Goal: Task Accomplishment & Management: Complete application form

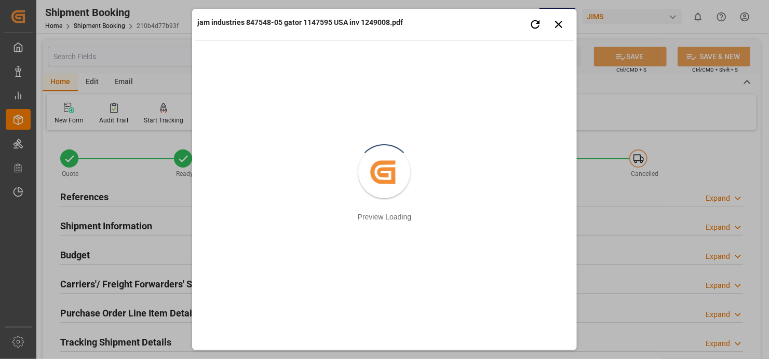
scroll to position [467, 0]
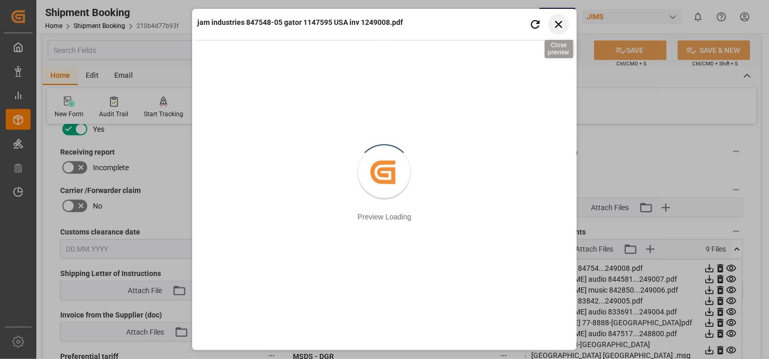
click at [563, 23] on icon "button" at bounding box center [558, 24] width 13 height 13
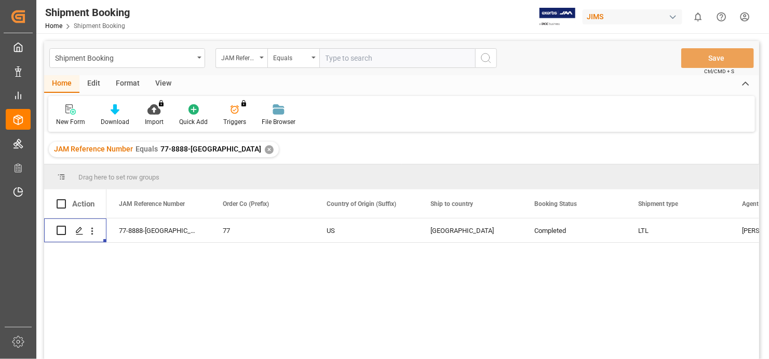
click at [265, 150] on div "✕" at bounding box center [269, 149] width 9 height 9
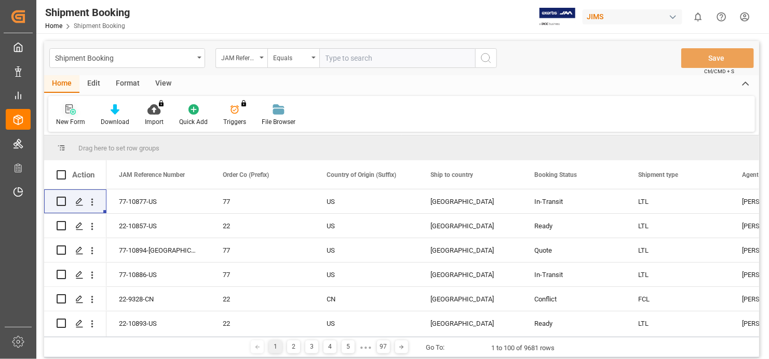
click at [70, 108] on icon at bounding box center [70, 109] width 10 height 10
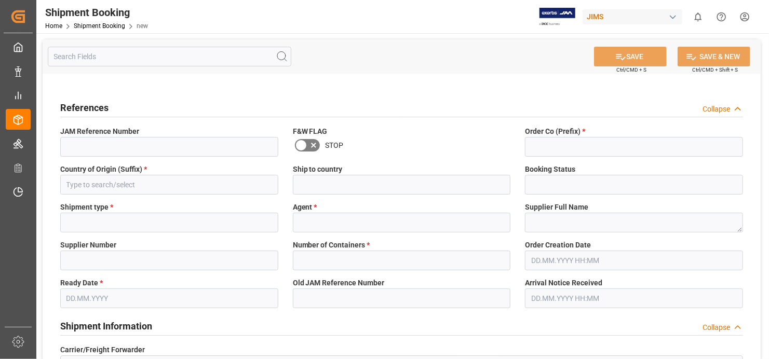
type input "Quote"
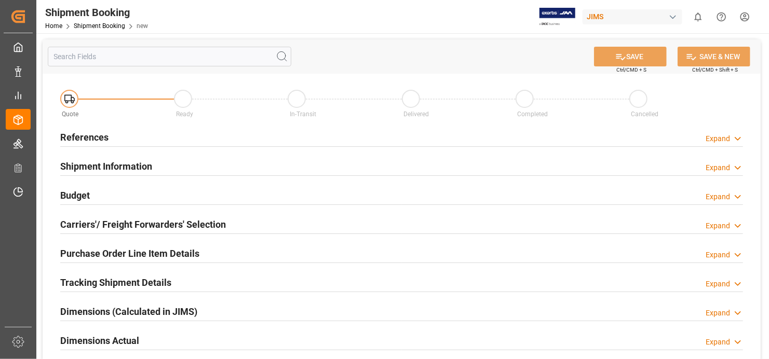
click at [73, 134] on h2 "References" at bounding box center [84, 137] width 48 height 14
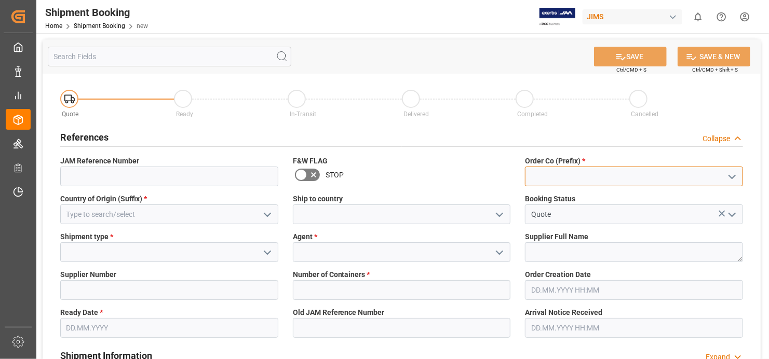
click at [609, 169] on input at bounding box center [634, 177] width 218 height 20
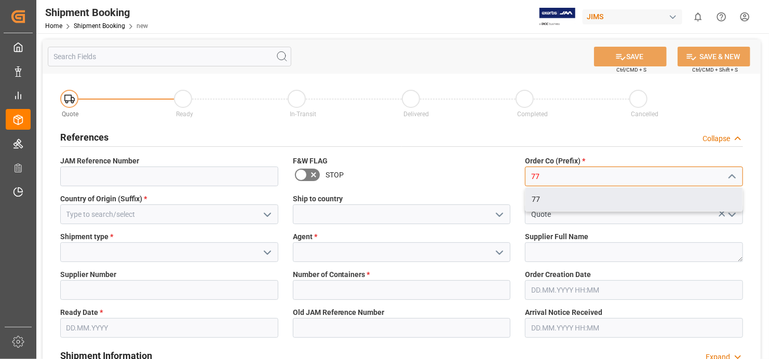
click at [587, 204] on div "77" at bounding box center [633, 199] width 217 height 23
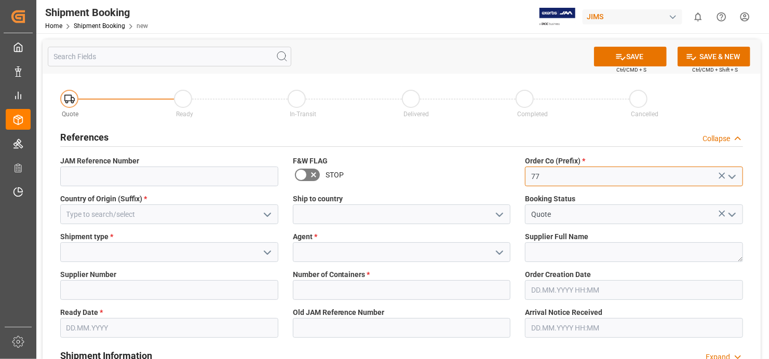
type input "77"
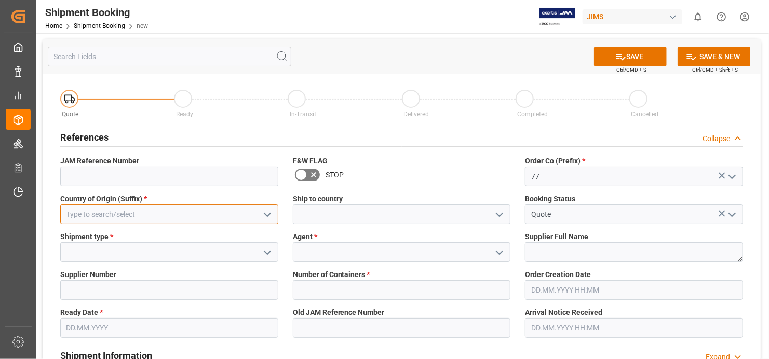
click at [179, 216] on input at bounding box center [169, 215] width 218 height 20
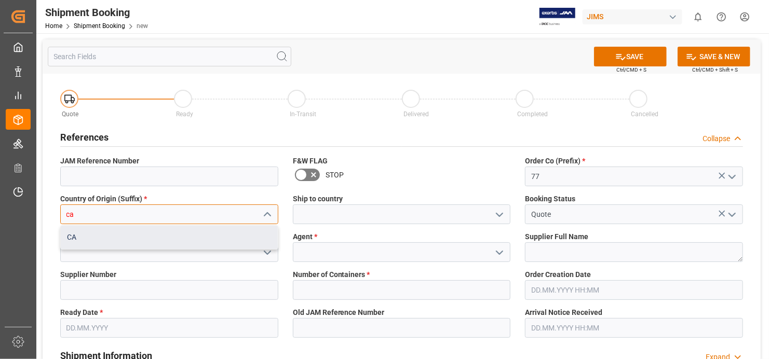
click at [154, 236] on div "CA" at bounding box center [169, 237] width 217 height 23
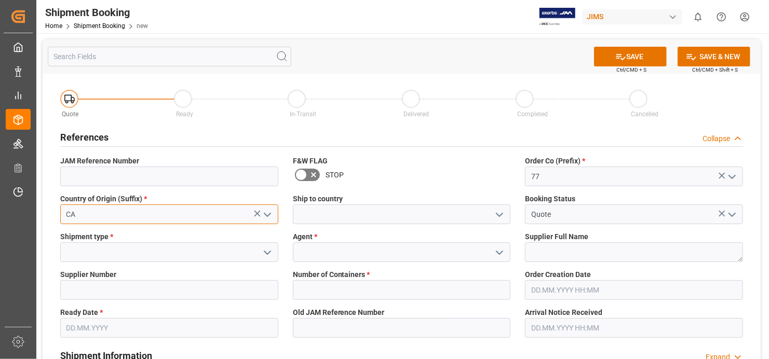
type input "CA"
click at [206, 257] on input at bounding box center [169, 252] width 218 height 20
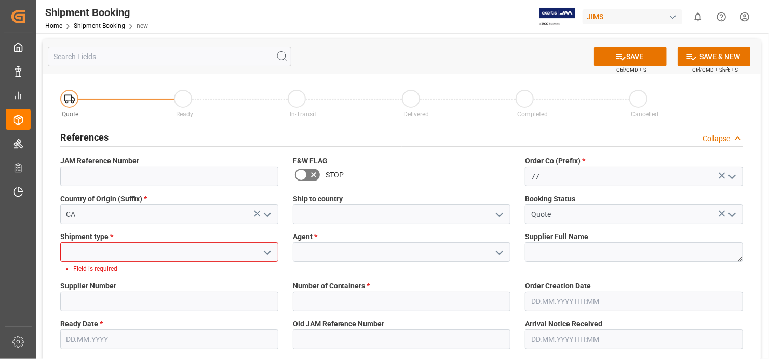
click at [267, 253] on polyline "open menu" at bounding box center [267, 252] width 6 height 3
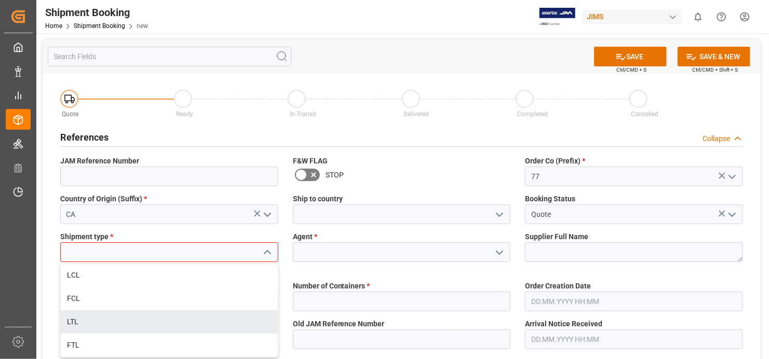
click at [193, 323] on div "LTL" at bounding box center [169, 321] width 217 height 23
type input "LTL"
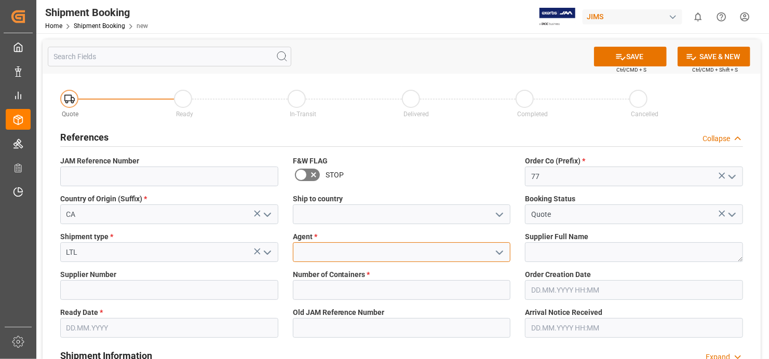
click at [415, 257] on input at bounding box center [402, 252] width 218 height 20
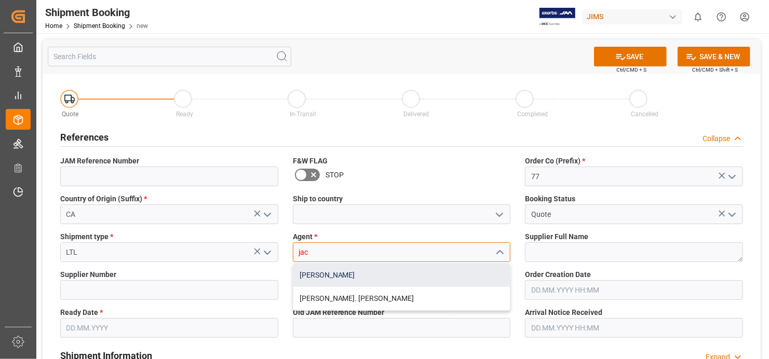
click at [369, 270] on div "[PERSON_NAME]" at bounding box center [401, 275] width 217 height 23
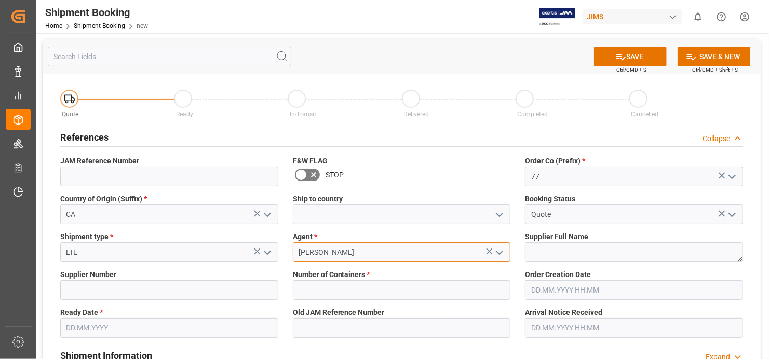
type input "[PERSON_NAME]"
click at [614, 255] on textarea at bounding box center [634, 252] width 218 height 20
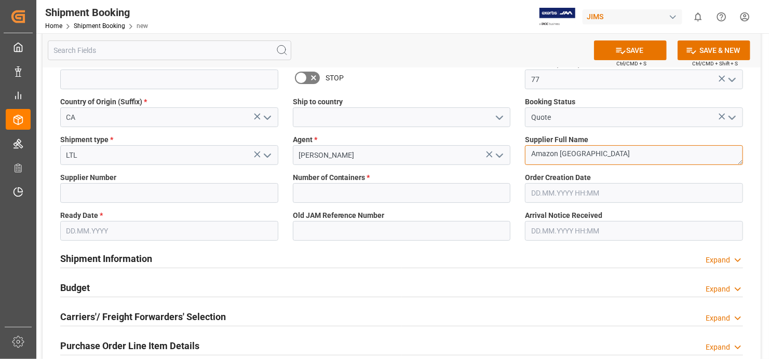
scroll to position [104, 0]
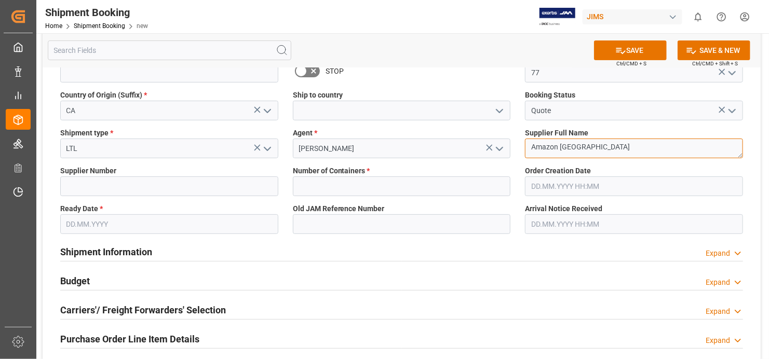
type textarea "Amazon [GEOGRAPHIC_DATA]"
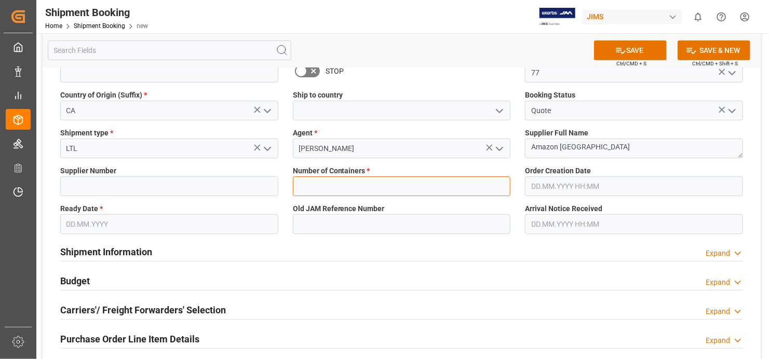
click at [501, 184] on input "text" at bounding box center [402, 186] width 218 height 20
type input "0"
click at [260, 222] on input "text" at bounding box center [169, 224] width 218 height 20
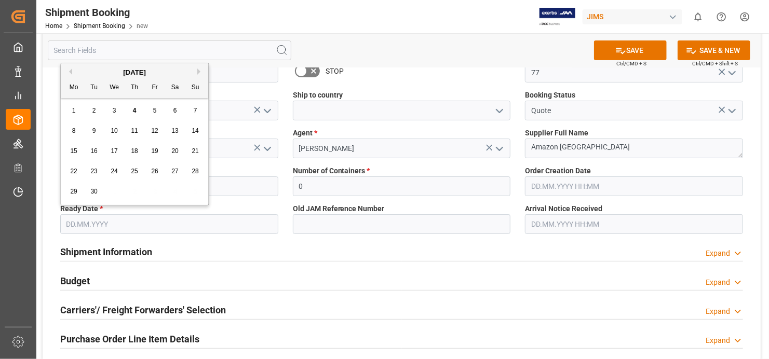
click at [137, 110] on div "4" at bounding box center [134, 111] width 13 height 12
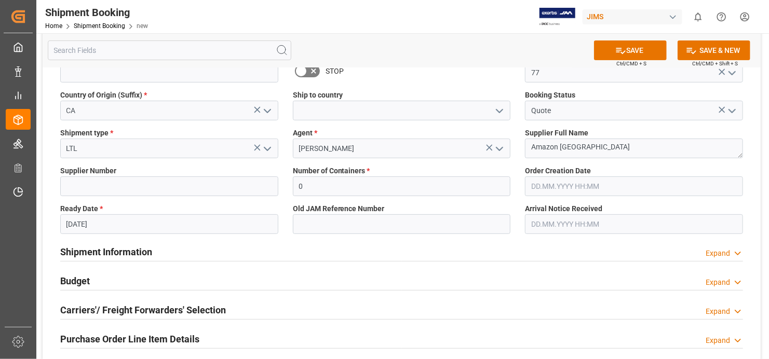
type input "[DATE]"
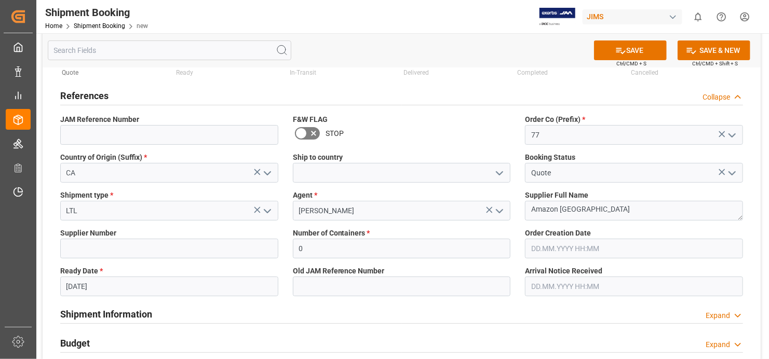
scroll to position [0, 0]
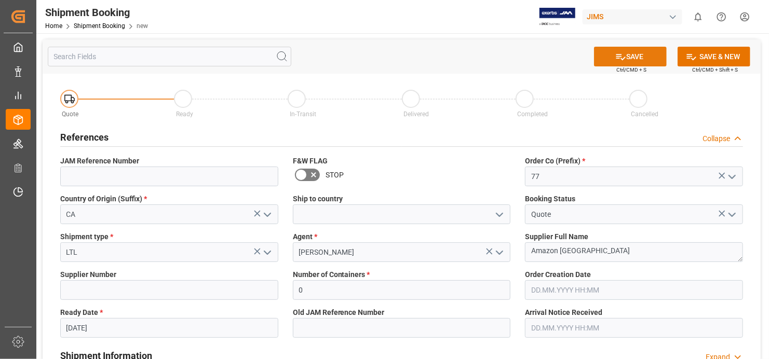
click at [642, 52] on button "SAVE" at bounding box center [630, 57] width 73 height 20
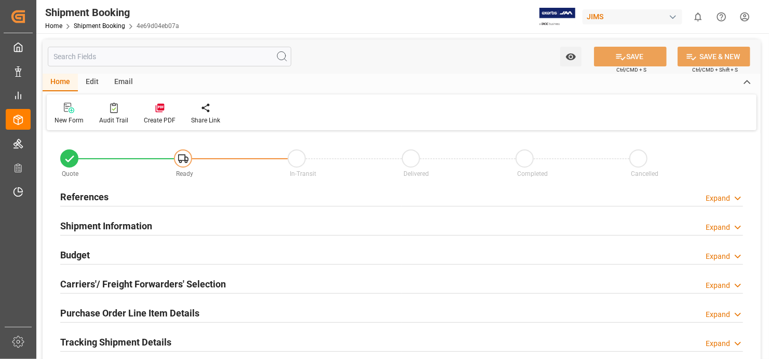
type input "0"
type input "[DATE]"
click at [98, 198] on h2 "References" at bounding box center [84, 197] width 48 height 14
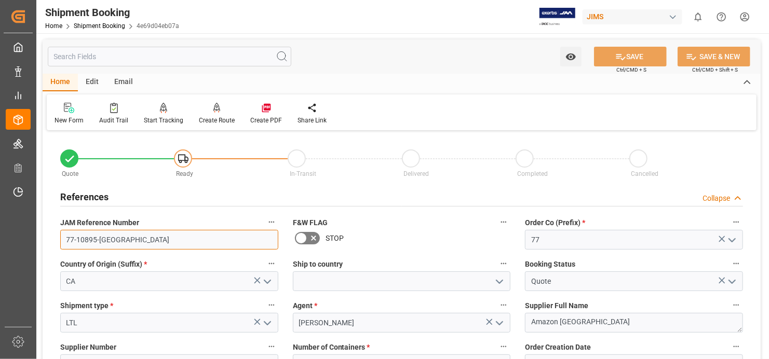
drag, startPoint x: 106, startPoint y: 240, endPoint x: 66, endPoint y: 240, distance: 40.0
click at [66, 240] on input "77-10895-CA" at bounding box center [169, 240] width 218 height 20
